Goal: Task Accomplishment & Management: Manage account settings

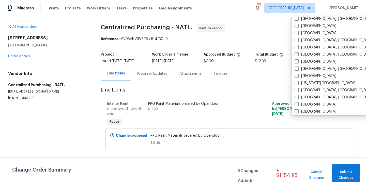
scroll to position [146, 0]
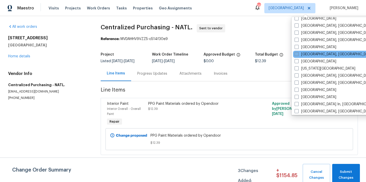
click at [299, 54] on label "[GEOGRAPHIC_DATA], [GEOGRAPHIC_DATA]" at bounding box center [334, 54] width 79 height 5
click at [298, 54] on input "[GEOGRAPHIC_DATA], [GEOGRAPHIC_DATA]" at bounding box center [296, 53] width 3 height 3
checkbox input "true"
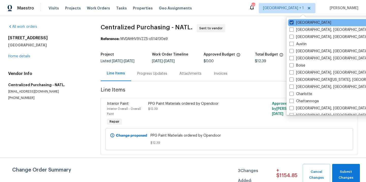
click at [295, 21] on label "[GEOGRAPHIC_DATA]" at bounding box center [311, 22] width 42 height 5
click at [293, 21] on input "[GEOGRAPHIC_DATA]" at bounding box center [291, 21] width 3 height 3
checkbox input "false"
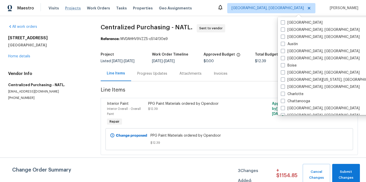
click at [73, 10] on span "Projects" at bounding box center [73, 8] width 16 height 5
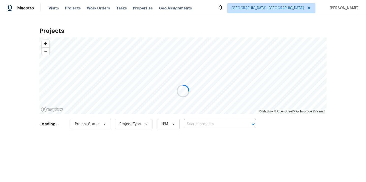
click at [221, 121] on div at bounding box center [183, 91] width 366 height 182
click at [218, 122] on div at bounding box center [183, 91] width 366 height 182
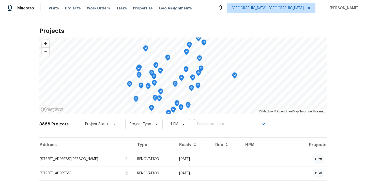
click at [218, 122] on input "text" at bounding box center [223, 124] width 58 height 8
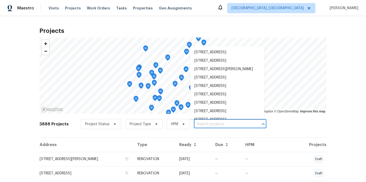
paste input "7418 Woodington Pl, Indianapolis, IN 46259"
type input "7418 Woodington Pl, Indianapolis, IN 46259"
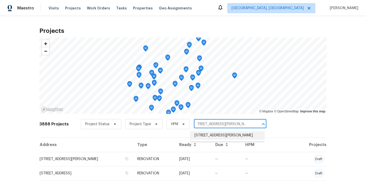
click at [214, 136] on li "7418 Woodington Pl, Indianapolis, IN 46259" at bounding box center [227, 135] width 74 height 8
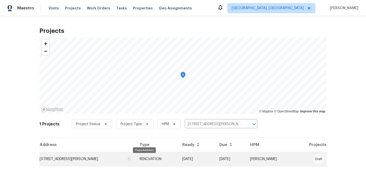
click at [116, 160] on td "7418 Woodington Pl, Indianapolis, IN 46259" at bounding box center [87, 159] width 96 height 14
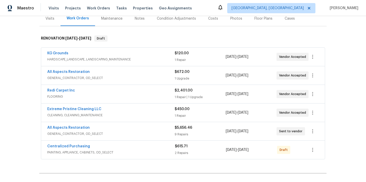
scroll to position [72, 0]
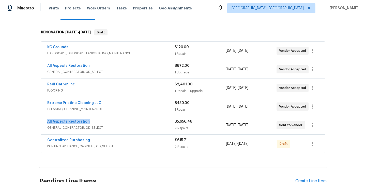
drag, startPoint x: 91, startPoint y: 122, endPoint x: 42, endPoint y: 122, distance: 49.1
click at [42, 122] on div "All Aspects Restoration GENERAL_CONTRACTOR, OD_SELECT $5,656.46 9 Repairs 9/20/…" at bounding box center [183, 125] width 284 height 18
copy link "All Aspects Restoration"
click at [81, 140] on link "Centralized Purchasing" at bounding box center [68, 140] width 43 height 4
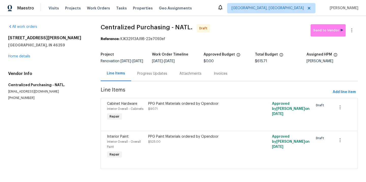
scroll to position [5, 0]
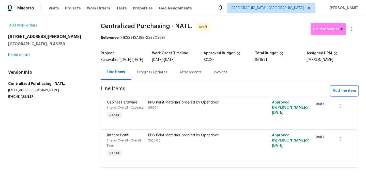
click at [346, 92] on span "Add line item" at bounding box center [344, 90] width 23 height 6
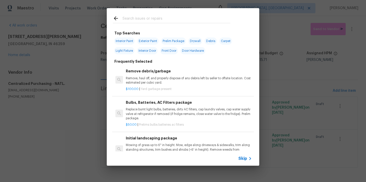
click at [184, 18] on input "text" at bounding box center [177, 19] width 108 height 8
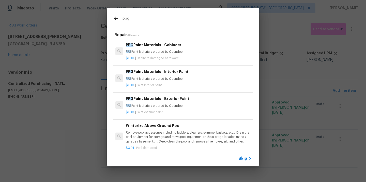
type input "ppg"
click at [173, 52] on p "PPG Paint Materials ordered by Opendoor" at bounding box center [189, 52] width 126 height 4
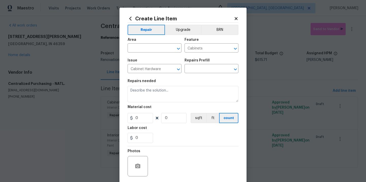
type input "PPG Paint Materials - Cabinets $1.00"
type textarea "PPG Paint Materials ordered by Opendoor"
type input "1"
click at [144, 51] on input "text" at bounding box center [148, 49] width 40 height 8
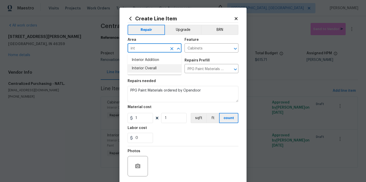
click at [149, 70] on li "Interior Overall" at bounding box center [155, 68] width 54 height 8
type input "Interior Overall"
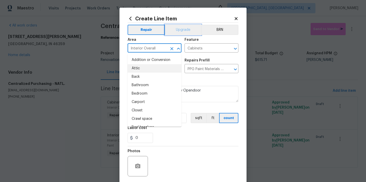
click at [187, 31] on button "Upgrade" at bounding box center [183, 30] width 36 height 10
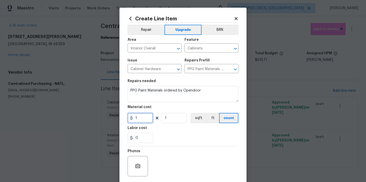
drag, startPoint x: 140, startPoint y: 119, endPoint x: 117, endPoint y: 118, distance: 23.1
click at [120, 119] on div "Create Line Item Repair Upgrade BRN Area Interior Overall ​ Feature Cabinets ​ …" at bounding box center [183, 110] width 127 height 204
paste input "12"
type input "112"
click at [175, 134] on div "0" at bounding box center [183, 137] width 111 height 10
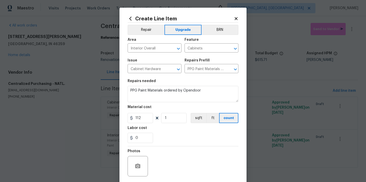
scroll to position [38, 0]
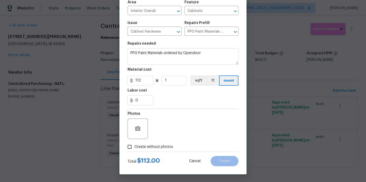
click at [164, 148] on span "Create without photos" at bounding box center [154, 146] width 39 height 5
click at [135, 148] on input "Create without photos" at bounding box center [130, 147] width 10 height 10
checkbox input "true"
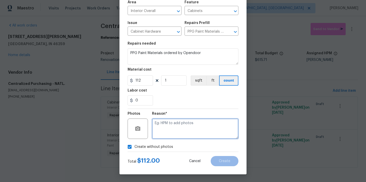
click at [179, 128] on textarea at bounding box center [195, 128] width 86 height 20
type textarea "N/A"
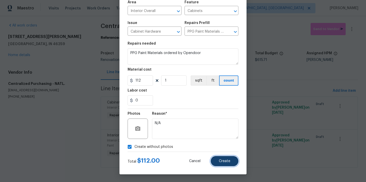
click at [223, 161] on span "Create" at bounding box center [224, 161] width 11 height 4
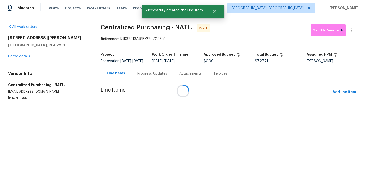
scroll to position [0, 0]
click at [346, 88] on div at bounding box center [183, 91] width 366 height 182
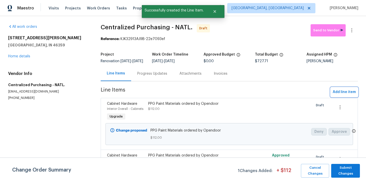
click at [343, 93] on span "Add line item" at bounding box center [344, 92] width 23 height 6
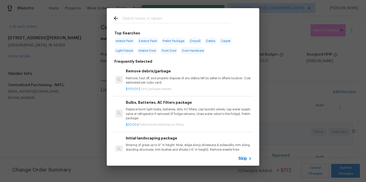
click at [209, 21] on input "text" at bounding box center [177, 19] width 108 height 8
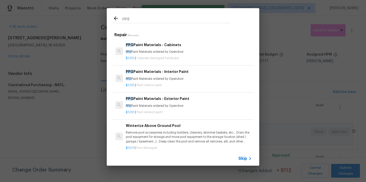
type input "ppg"
click at [193, 83] on div "$1.00 | Paint interior paint" at bounding box center [189, 84] width 126 height 6
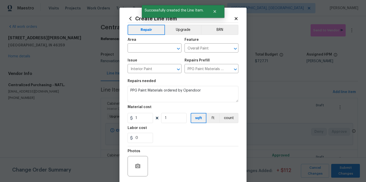
click at [157, 54] on span "Area ​" at bounding box center [155, 45] width 54 height 21
click at [155, 51] on input "text" at bounding box center [148, 49] width 40 height 8
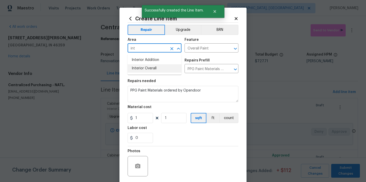
click at [155, 73] on ul "Interior Addition Interior Overall" at bounding box center [155, 64] width 54 height 21
click at [153, 70] on li "Interior Overall" at bounding box center [155, 68] width 54 height 8
type input "Interior Overall"
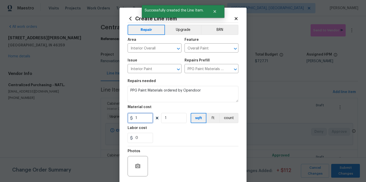
drag, startPoint x: 142, startPoint y: 114, endPoint x: 134, endPoint y: 114, distance: 8.6
click at [134, 114] on input "1" at bounding box center [140, 118] width 25 height 10
paste input "61.9"
type input "61.91"
click at [157, 125] on section "Repairs needed PPG Paint Materials ordered by Opendoor Material cost 61.91 1 sq…" at bounding box center [183, 111] width 111 height 70
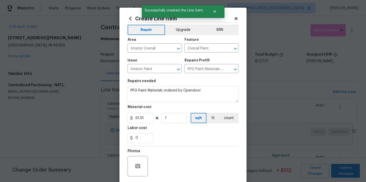
scroll to position [38, 0]
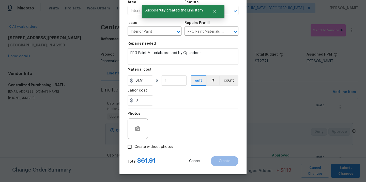
click at [151, 144] on span "Create without photos" at bounding box center [154, 146] width 39 height 5
click at [135, 144] on input "Create without photos" at bounding box center [130, 147] width 10 height 10
checkbox input "true"
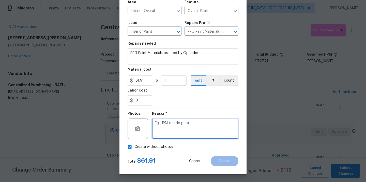
click at [164, 124] on textarea at bounding box center [195, 128] width 86 height 20
type textarea "N/A"
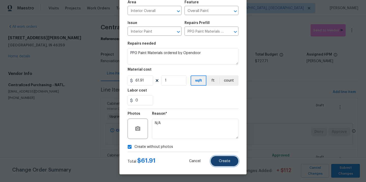
click at [223, 161] on span "Create" at bounding box center [224, 161] width 11 height 4
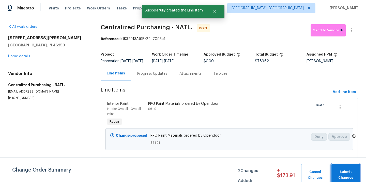
click at [343, 172] on span "Submit Changes" at bounding box center [345, 175] width 23 height 12
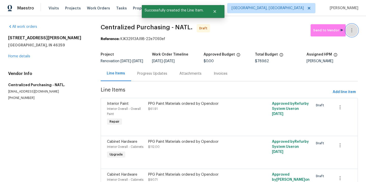
click at [350, 29] on icon "button" at bounding box center [352, 30] width 6 height 6
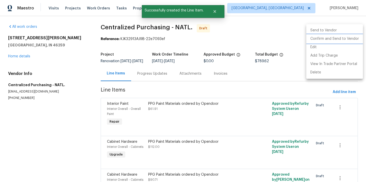
click at [342, 40] on li "Confirm and Send to Vendor" at bounding box center [334, 39] width 57 height 8
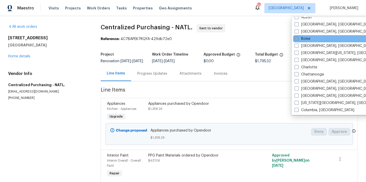
scroll to position [32, 0]
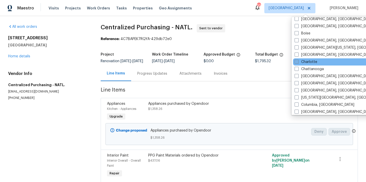
click at [303, 61] on label "Charlotte" at bounding box center [306, 61] width 23 height 5
click at [298, 61] on input "Charlotte" at bounding box center [296, 60] width 3 height 3
checkbox input "true"
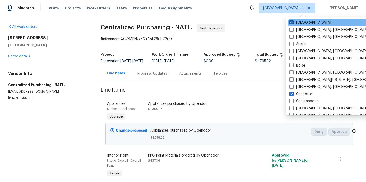
click at [296, 23] on label "[GEOGRAPHIC_DATA]" at bounding box center [311, 22] width 42 height 5
click at [293, 23] on input "[GEOGRAPHIC_DATA]" at bounding box center [291, 21] width 3 height 3
checkbox input "false"
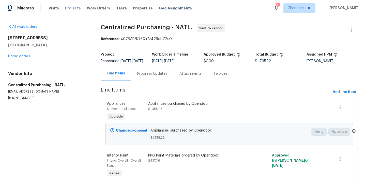
click at [75, 8] on span "Projects" at bounding box center [73, 8] width 16 height 5
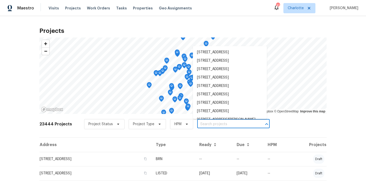
click at [215, 122] on input "text" at bounding box center [226, 124] width 58 height 8
paste input "[STREET_ADDRESS][PERSON_NAME]"
type input "[STREET_ADDRESS][PERSON_NAME]"
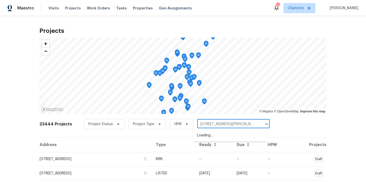
scroll to position [0, 18]
click at [211, 134] on li "[STREET_ADDRESS][PERSON_NAME]" at bounding box center [230, 135] width 74 height 8
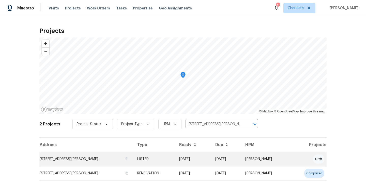
click at [107, 159] on td "[STREET_ADDRESS][PERSON_NAME]" at bounding box center [86, 159] width 94 height 14
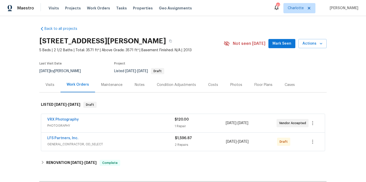
click at [166, 41] on h2 "[STREET_ADDRESS][PERSON_NAME]" at bounding box center [102, 40] width 127 height 5
copy h2 "28120"
click at [47, 95] on div "Back to all projects [STREET_ADDRESS][PERSON_NAME] 5 Beds | 2 1/2 Baths | Total…" at bounding box center [182, 119] width 287 height 194
click at [50, 85] on div "Visits" at bounding box center [50, 84] width 9 height 5
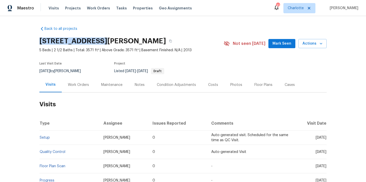
drag, startPoint x: 38, startPoint y: 40, endPoint x: 100, endPoint y: 40, distance: 62.1
click at [100, 40] on div "Back to all projects [STREET_ADDRESS][PERSON_NAME] 5 Beds | 2 1/2 Baths | Total…" at bounding box center [183, 99] width 366 height 166
copy h2 "[STREET_ADDRESS]"
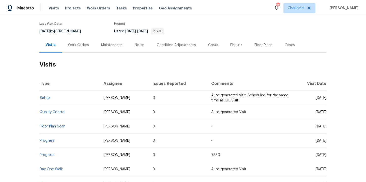
scroll to position [44, 0]
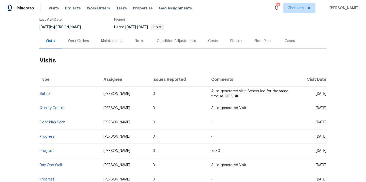
click at [65, 30] on div "[DATE] by [PERSON_NAME]" at bounding box center [63, 27] width 48 height 6
click at [69, 37] on div "Work Orders" at bounding box center [78, 40] width 33 height 15
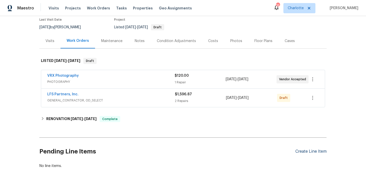
click at [304, 149] on div "Create Line Item" at bounding box center [311, 151] width 31 height 5
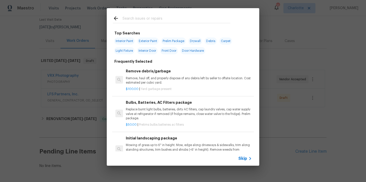
click at [180, 19] on input "text" at bounding box center [177, 19] width 108 height 8
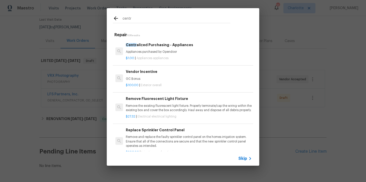
type input "centr"
click at [145, 52] on p "Appliances purchased by Opendoor" at bounding box center [189, 52] width 126 height 4
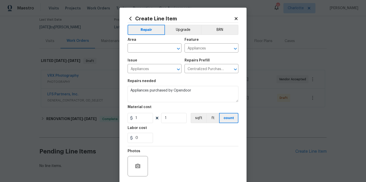
click at [157, 44] on div "Area" at bounding box center [155, 41] width 54 height 7
click at [154, 47] on input "text" at bounding box center [148, 49] width 40 height 8
click at [150, 56] on li "Kitchen" at bounding box center [155, 60] width 54 height 8
type input "Kitchen"
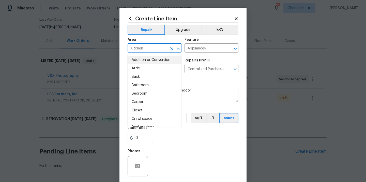
click at [198, 82] on div "Repairs needed" at bounding box center [183, 82] width 111 height 7
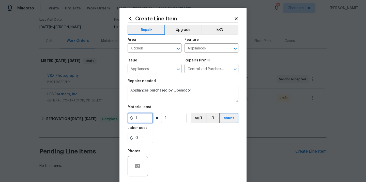
drag, startPoint x: 142, startPoint y: 117, endPoint x: 127, endPoint y: 117, distance: 15.5
click at [127, 117] on div "Create Line Item Repair Upgrade BRN Area Kitchen ​ Feature Appliances ​ Issue A…" at bounding box center [183, 110] width 127 height 204
paste input "735.93"
type input "735.93"
click at [172, 139] on div "0" at bounding box center [183, 137] width 111 height 10
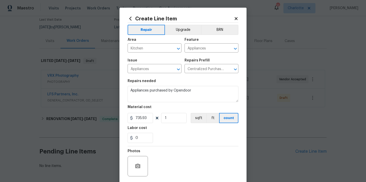
scroll to position [38, 0]
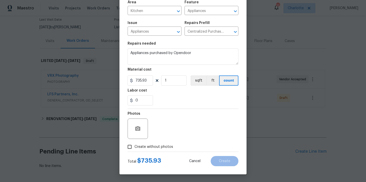
click at [163, 144] on span "Create without photos" at bounding box center [154, 146] width 39 height 5
click at [135, 144] on input "Create without photos" at bounding box center [130, 147] width 10 height 10
checkbox input "true"
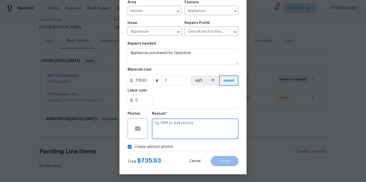
click at [170, 131] on textarea at bounding box center [195, 128] width 86 height 20
type textarea "N/A"
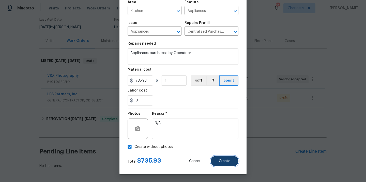
click at [227, 158] on button "Create" at bounding box center [225, 161] width 28 height 10
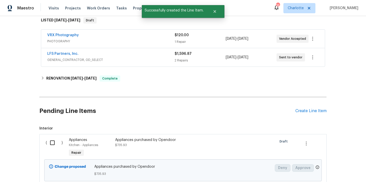
scroll to position [123, 0]
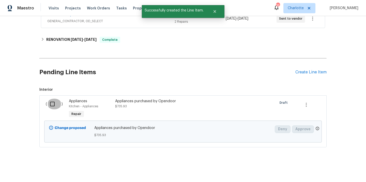
click at [50, 109] on input "checkbox" at bounding box center [54, 103] width 14 height 11
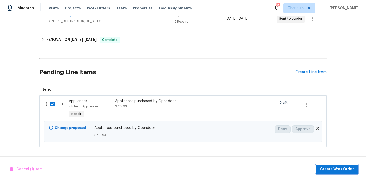
click at [331, 172] on button "Create Work Order" at bounding box center [337, 168] width 42 height 9
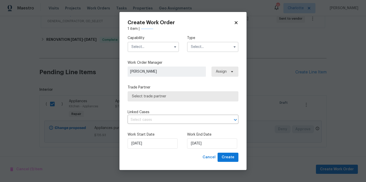
checkbox input "false"
click at [149, 48] on input "text" at bounding box center [153, 47] width 51 height 10
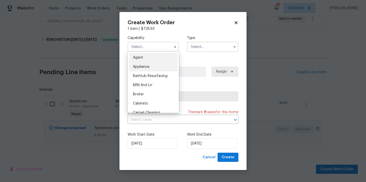
click at [149, 66] on span "Appliance" at bounding box center [141, 67] width 17 height 4
type input "Appliance"
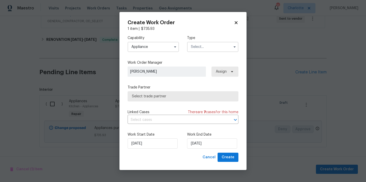
click at [208, 47] on input "text" at bounding box center [212, 47] width 51 height 10
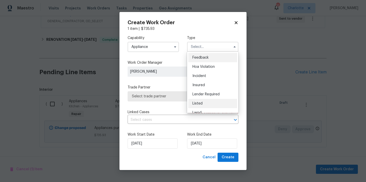
click at [204, 103] on div "Listed" at bounding box center [212, 103] width 49 height 9
type input "Listed"
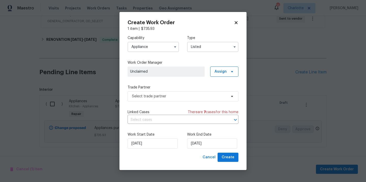
click at [227, 65] on div "Work Order Manager Unclaimed Assign" at bounding box center [183, 68] width 111 height 17
click at [224, 68] on span "Assign" at bounding box center [224, 71] width 28 height 10
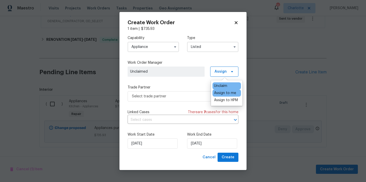
click at [223, 94] on div "Assign to me" at bounding box center [225, 92] width 22 height 5
click at [177, 94] on span "Select trade partner" at bounding box center [179, 96] width 95 height 5
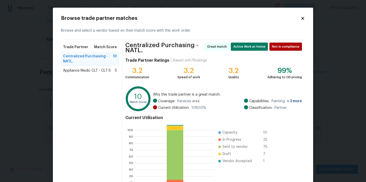
scroll to position [45, 0]
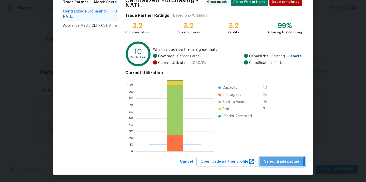
click at [272, 158] on span "Select trade partner" at bounding box center [282, 161] width 37 height 6
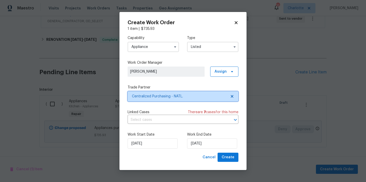
scroll to position [0, 0]
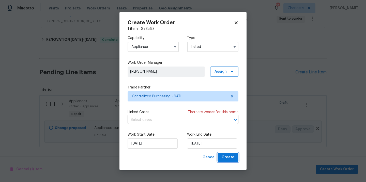
click at [229, 158] on span "Create" at bounding box center [228, 157] width 13 height 6
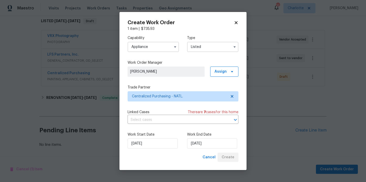
scroll to position [83, 0]
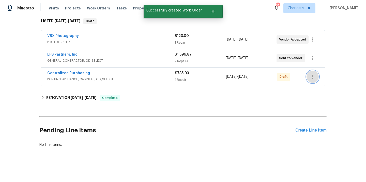
click at [310, 75] on icon "button" at bounding box center [313, 76] width 6 height 6
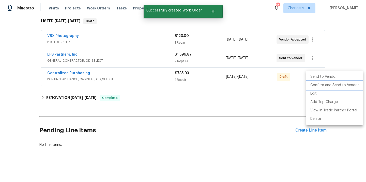
click at [311, 85] on li "Confirm and Send to Vendor" at bounding box center [334, 85] width 57 height 8
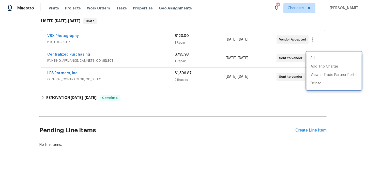
click at [192, 106] on div at bounding box center [183, 91] width 366 height 182
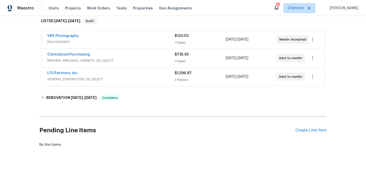
click at [71, 52] on span "Centralized Purchasing" at bounding box center [68, 54] width 43 height 5
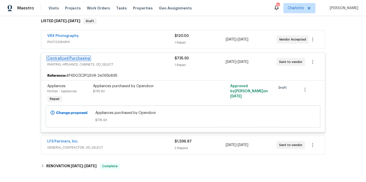
click at [67, 56] on link "Centralized Purchasing" at bounding box center [68, 58] width 43 height 4
